Goal: Use online tool/utility

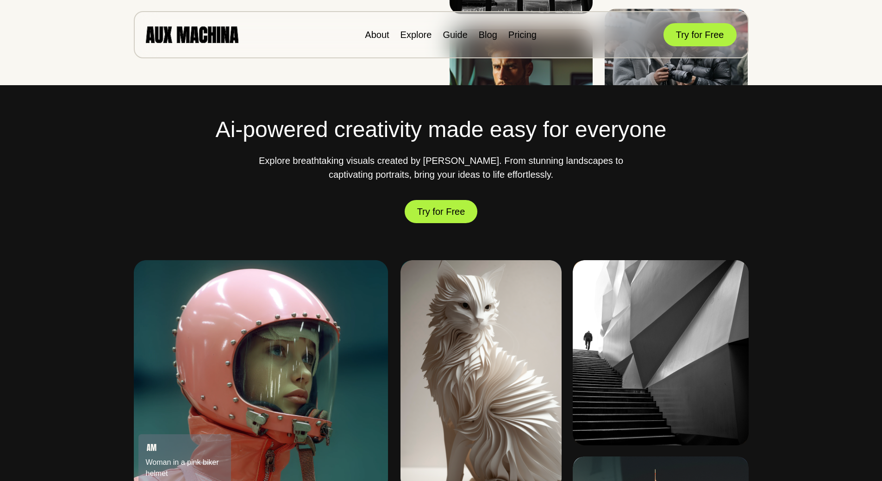
scroll to position [324, 0]
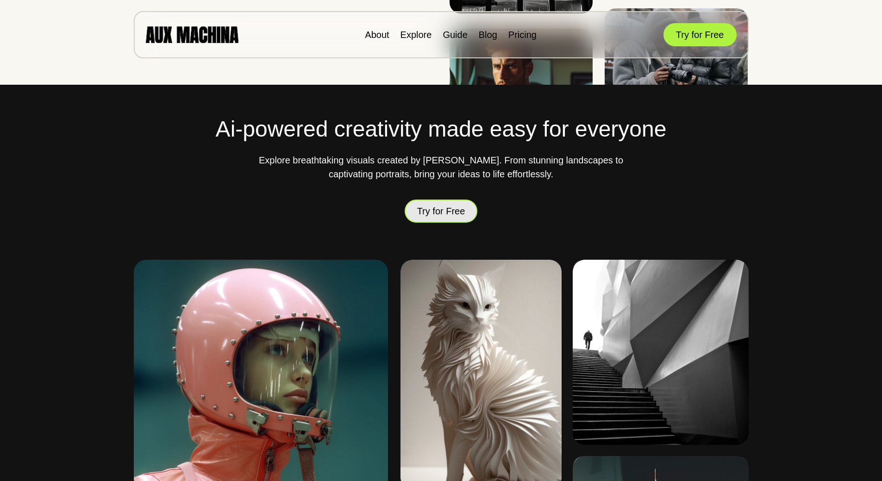
click at [457, 214] on button "Try for Free" at bounding box center [441, 211] width 73 height 23
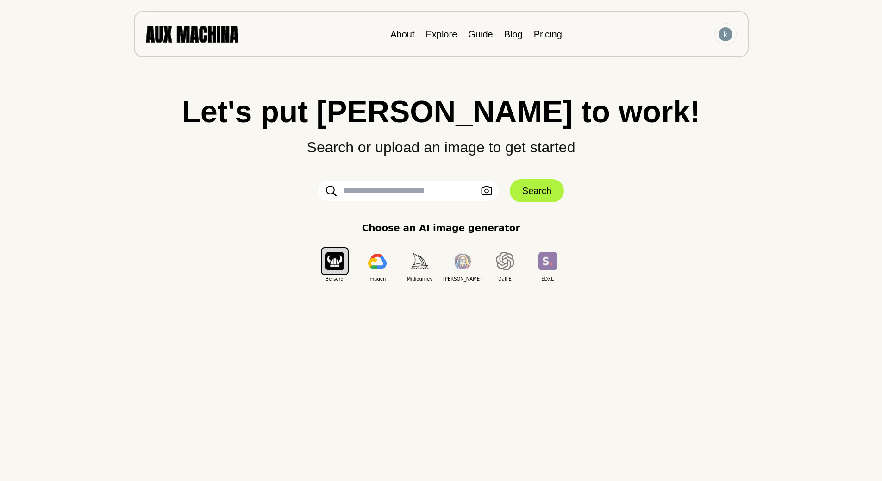
click at [401, 190] on input "text" at bounding box center [408, 191] width 181 height 20
paste input "**********"
type input "**********"
click at [535, 189] on button "Search" at bounding box center [537, 190] width 54 height 23
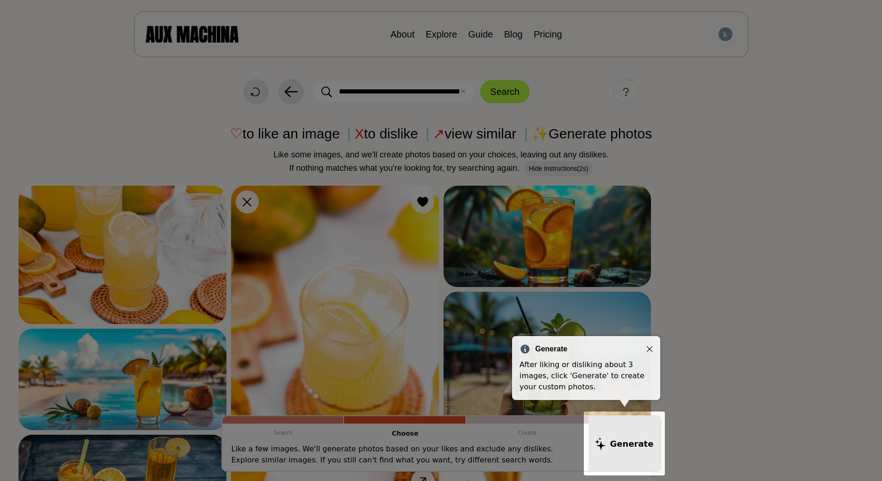
click at [650, 349] on icon "Close" at bounding box center [649, 349] width 6 height 6
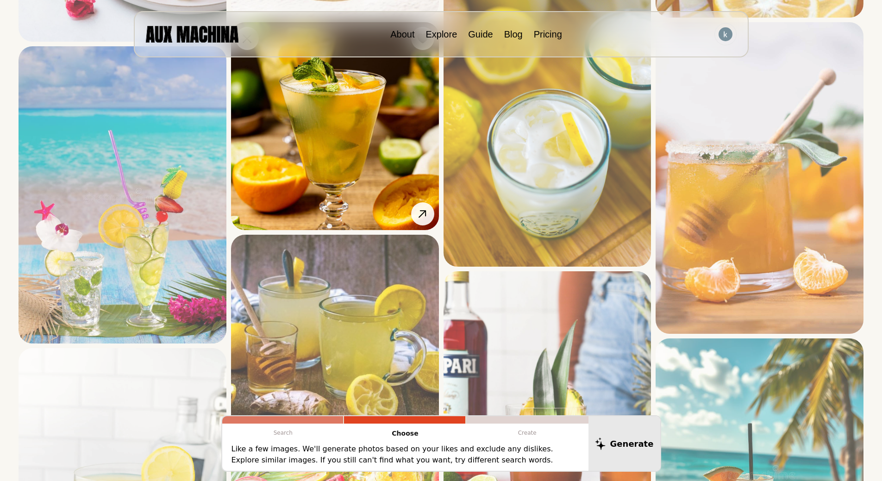
scroll to position [648, 0]
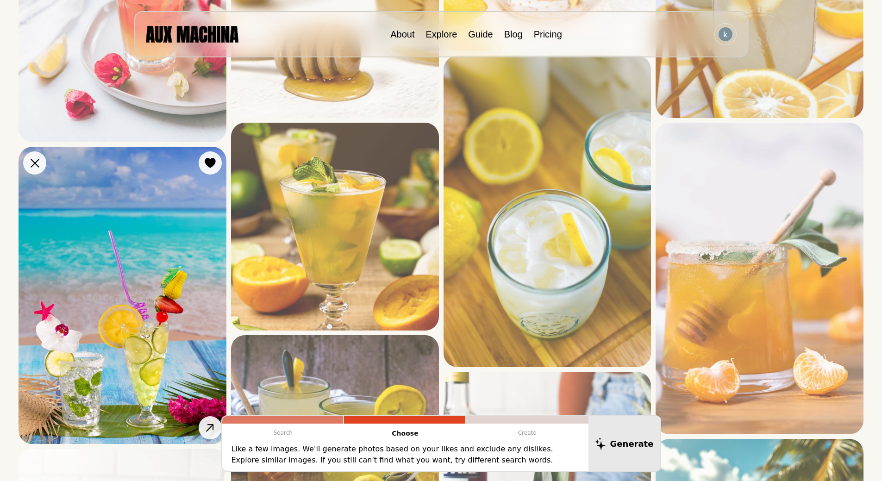
click at [154, 245] on img at bounding box center [123, 295] width 208 height 297
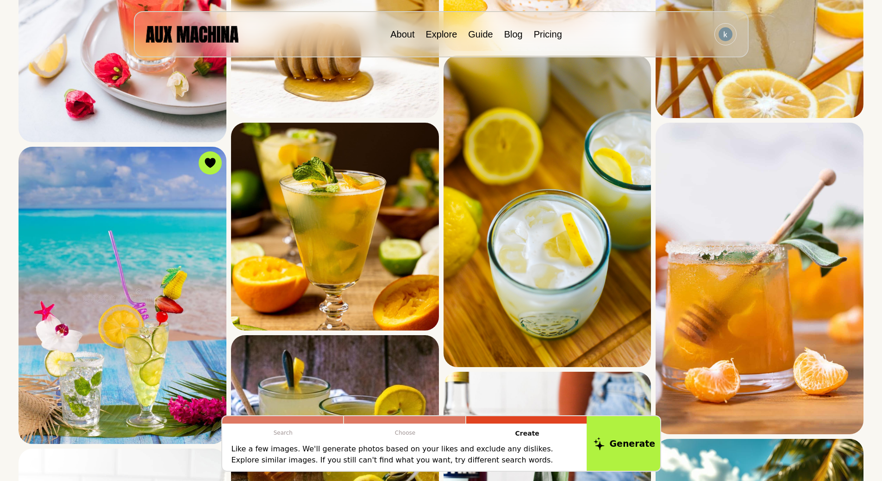
click at [622, 448] on button "Generate" at bounding box center [624, 443] width 75 height 57
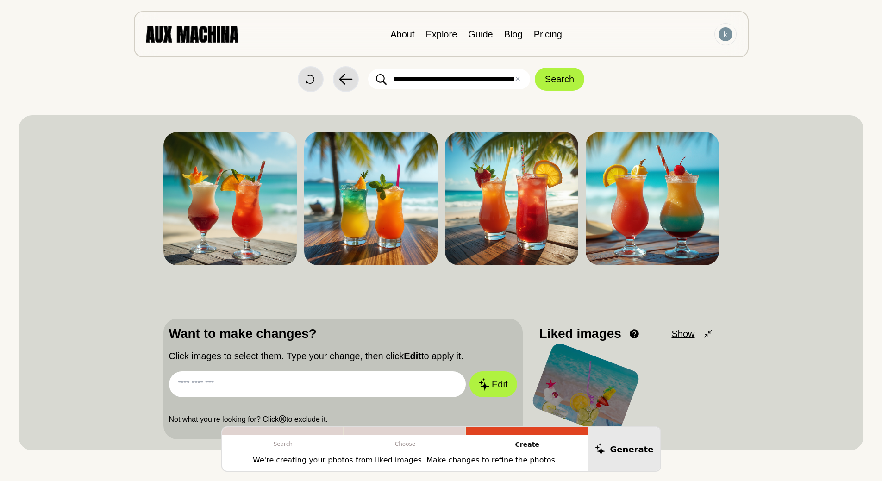
scroll to position [0, 0]
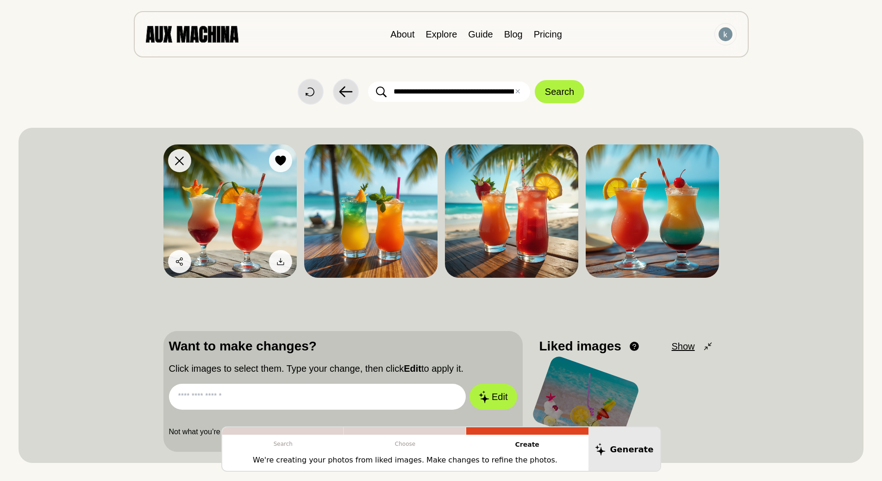
click at [274, 211] on img at bounding box center [229, 210] width 133 height 133
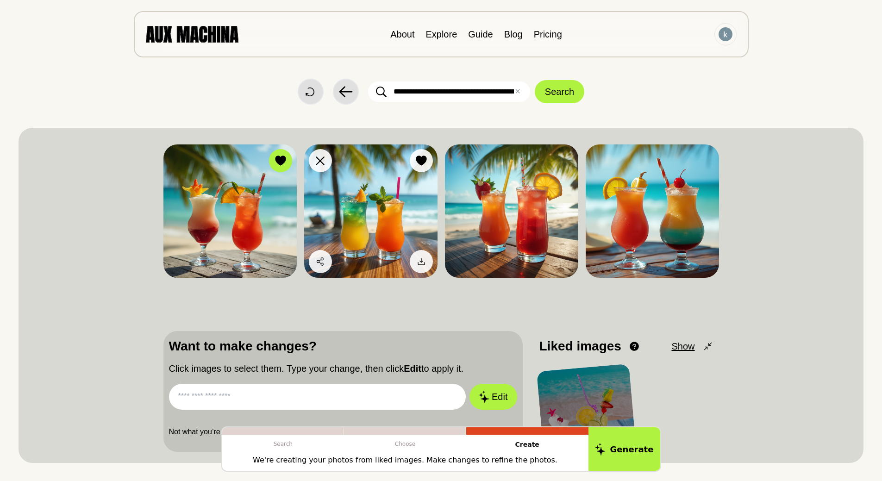
click at [391, 215] on img at bounding box center [370, 210] width 133 height 133
click at [406, 204] on img at bounding box center [370, 210] width 133 height 133
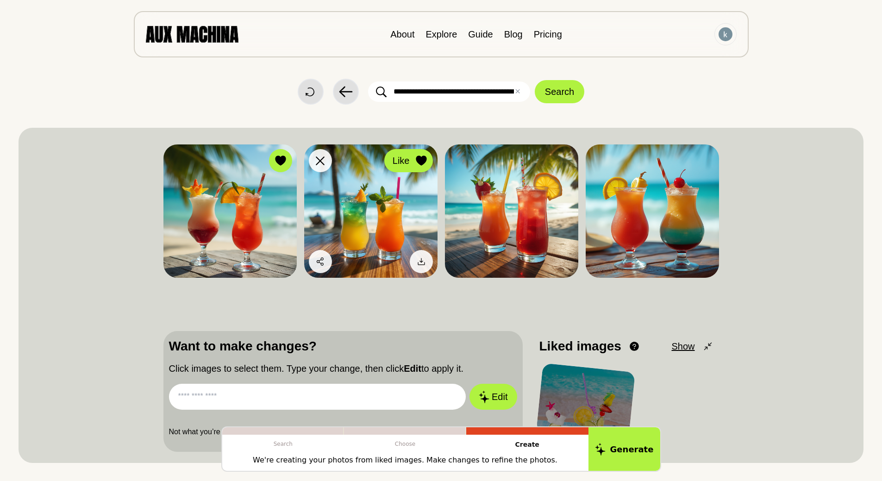
click at [427, 168] on button "Like" at bounding box center [408, 160] width 49 height 23
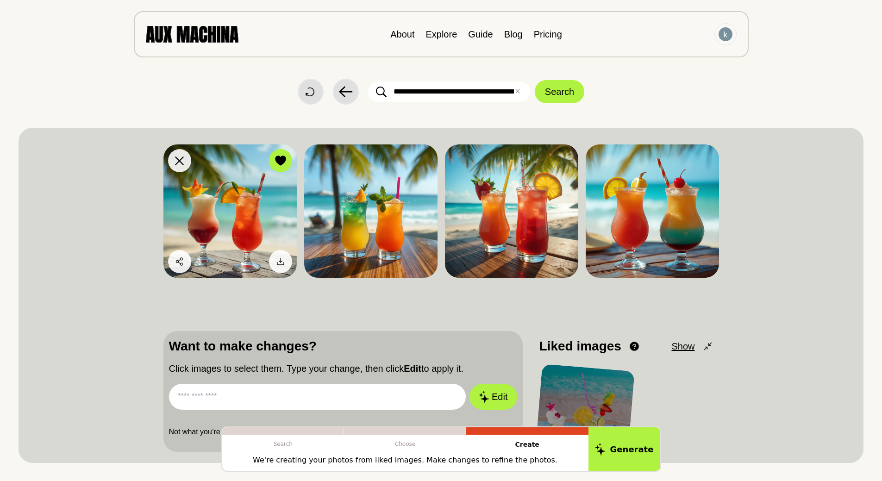
click at [285, 156] on button "Like" at bounding box center [280, 160] width 23 height 23
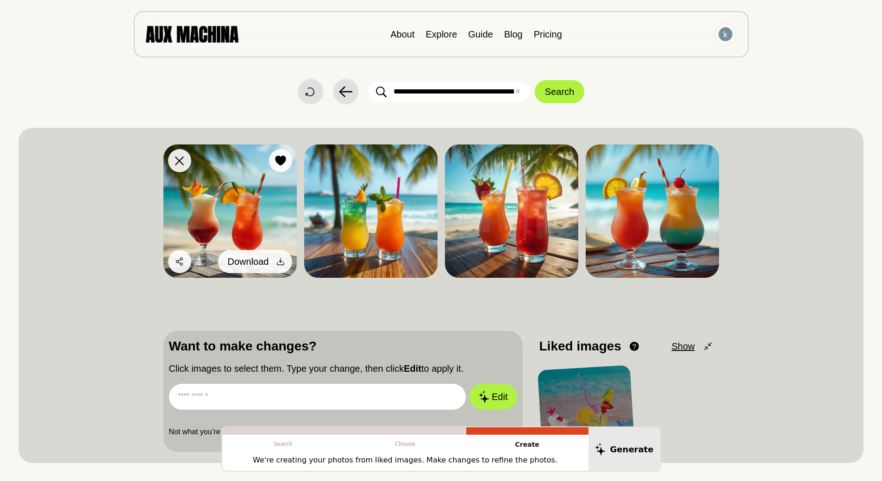
click at [276, 260] on icon at bounding box center [280, 261] width 9 height 9
